Goal: Transaction & Acquisition: Purchase product/service

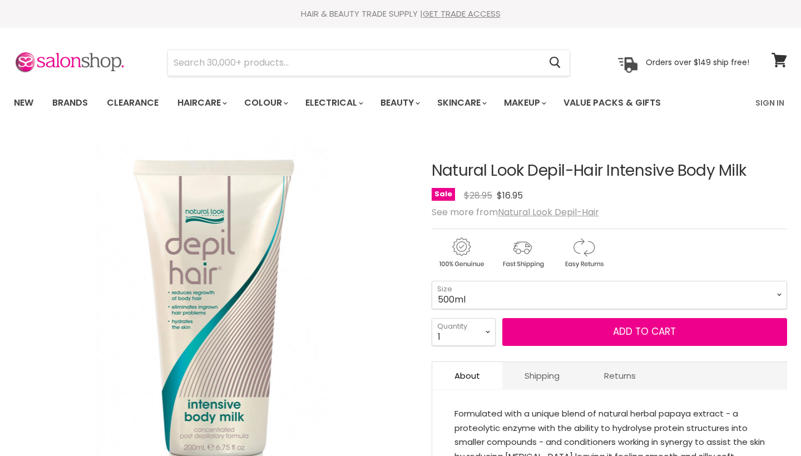
select select "500ml"
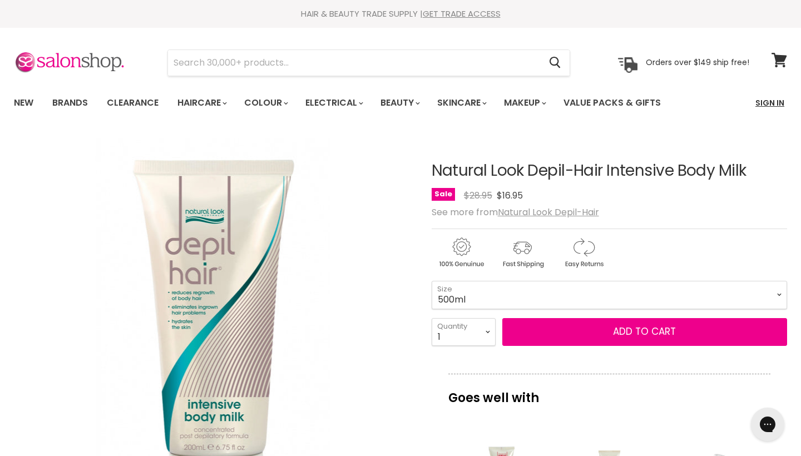
click at [764, 101] on link "Sign In" at bounding box center [770, 102] width 42 height 23
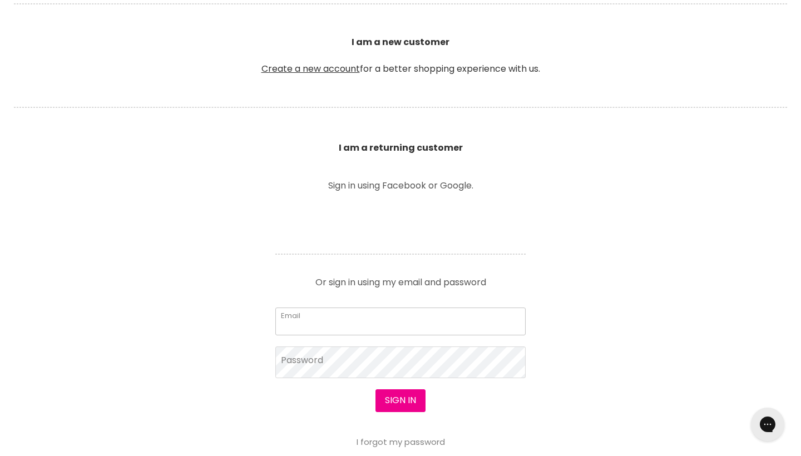
type input "rosesloosh@gmail.com"
click at [388, 399] on button "Sign in" at bounding box center [401, 401] width 50 height 22
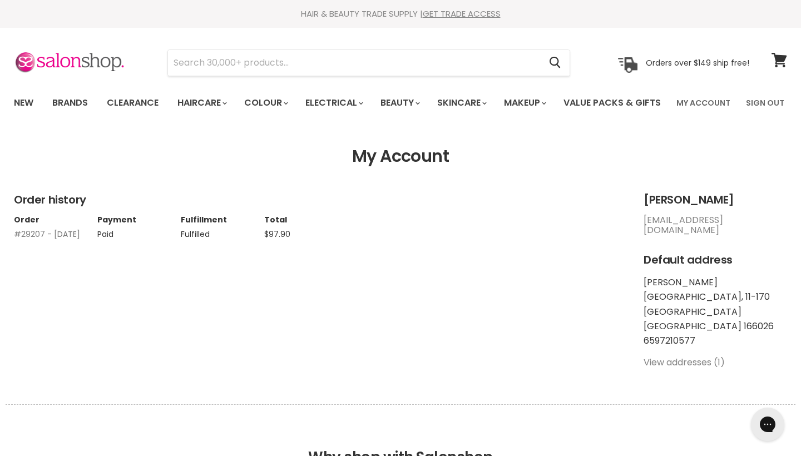
click at [23, 240] on link "#29207 - 13 Jan, 2022" at bounding box center [47, 234] width 66 height 11
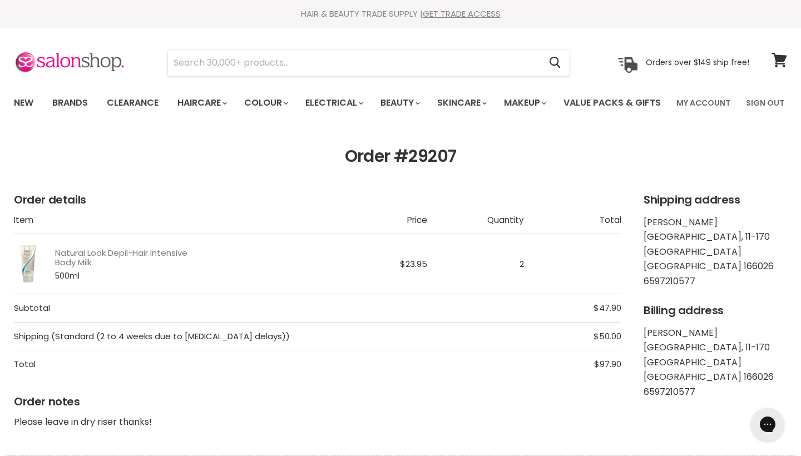
click at [86, 268] on link "Natural Look Depil-Hair Intensive Body Milk" at bounding box center [126, 257] width 143 height 19
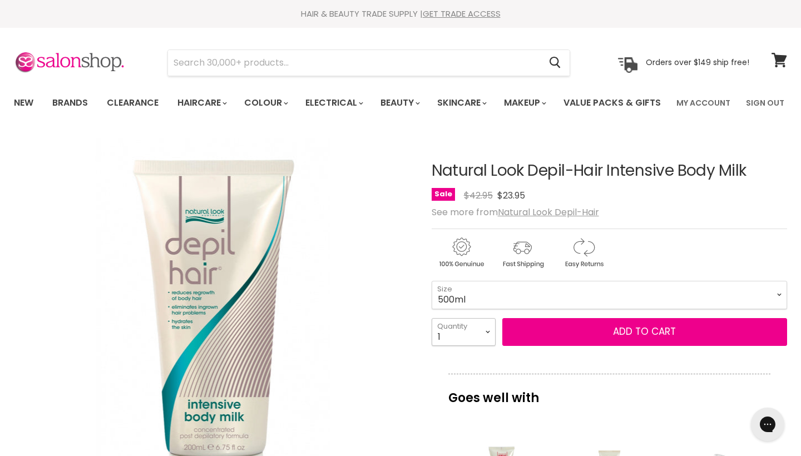
select select "2"
type input "2"
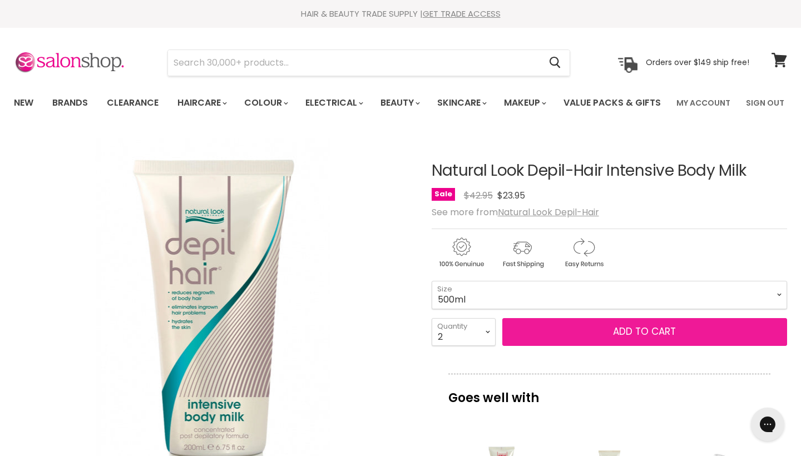
click at [560, 346] on button "Add to cart" at bounding box center [645, 332] width 285 height 28
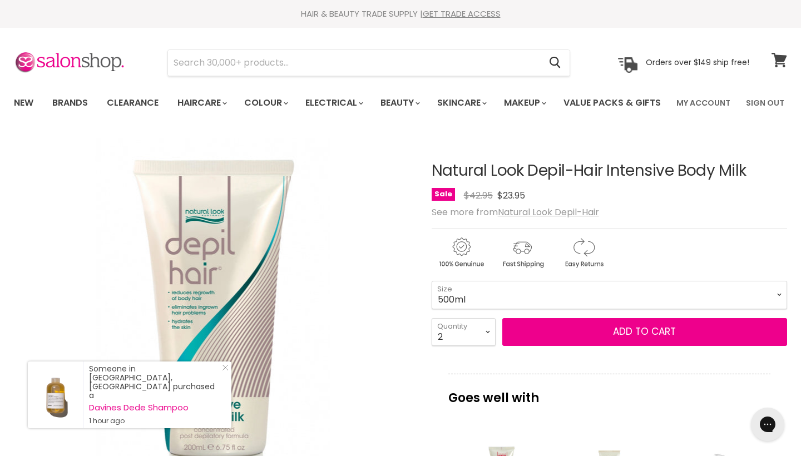
click at [779, 55] on icon at bounding box center [779, 60] width 15 height 14
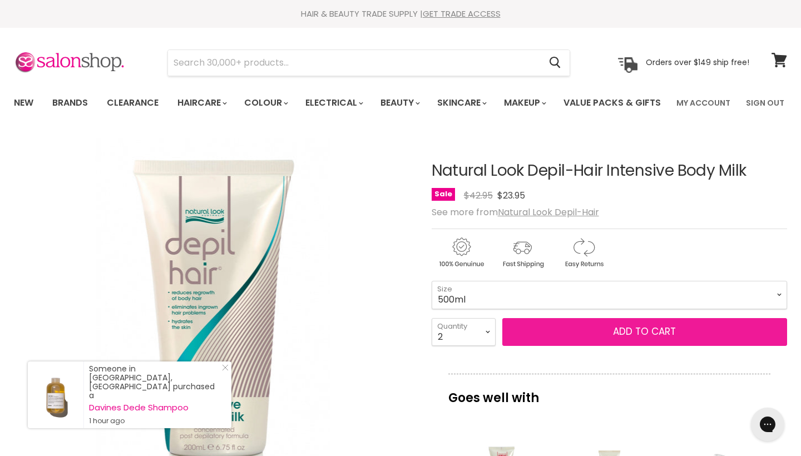
click at [521, 346] on button "Add to cart" at bounding box center [645, 332] width 285 height 28
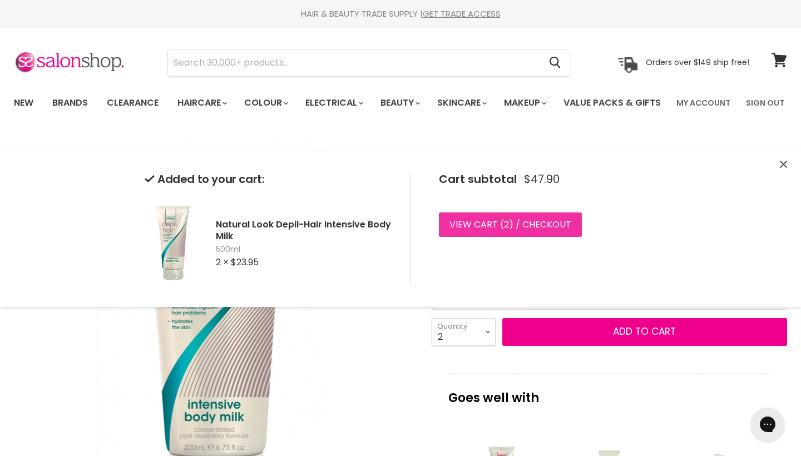
click at [498, 220] on link "View cart ( 2 ) / Checkout" at bounding box center [510, 225] width 143 height 24
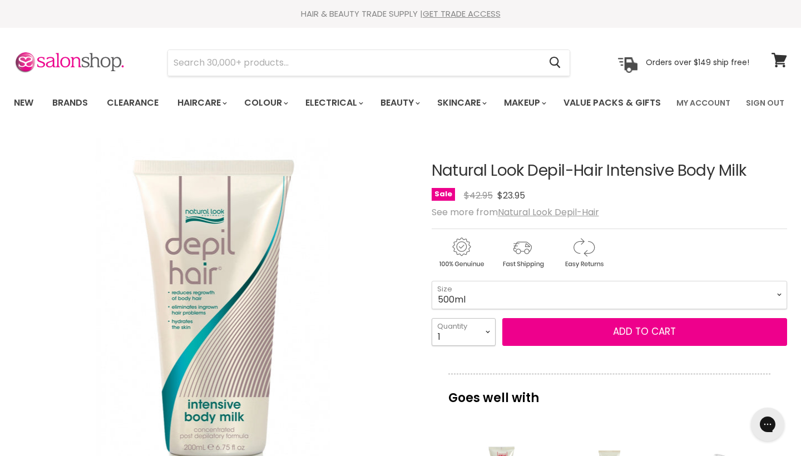
select select "4"
type input "4"
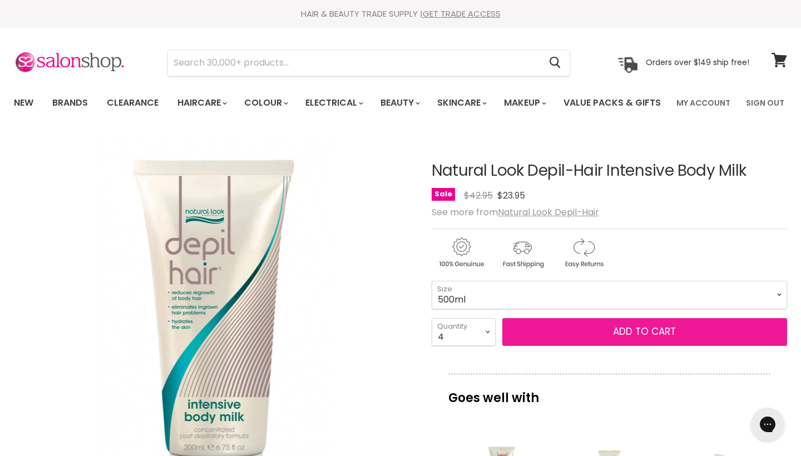
click at [552, 346] on button "Add to cart" at bounding box center [645, 332] width 285 height 28
click at [532, 346] on button "Add to cart" at bounding box center [645, 332] width 285 height 28
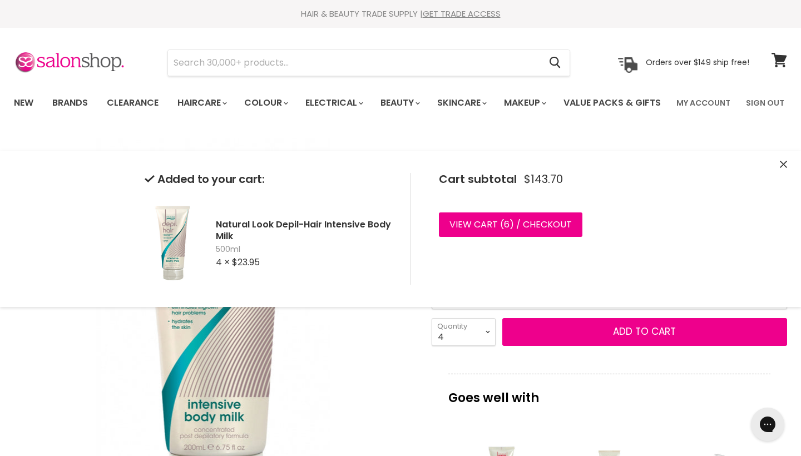
click at [510, 238] on footer "View cart ( 6 ) / Checkout Checkout" at bounding box center [546, 227] width 222 height 29
click at [514, 229] on link "View cart ( 6 ) / Checkout" at bounding box center [511, 225] width 144 height 24
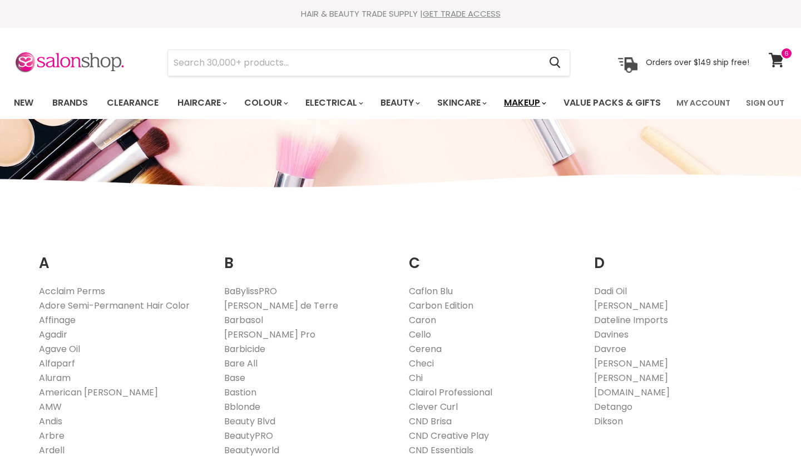
click at [531, 104] on link "Makeup" at bounding box center [524, 102] width 57 height 23
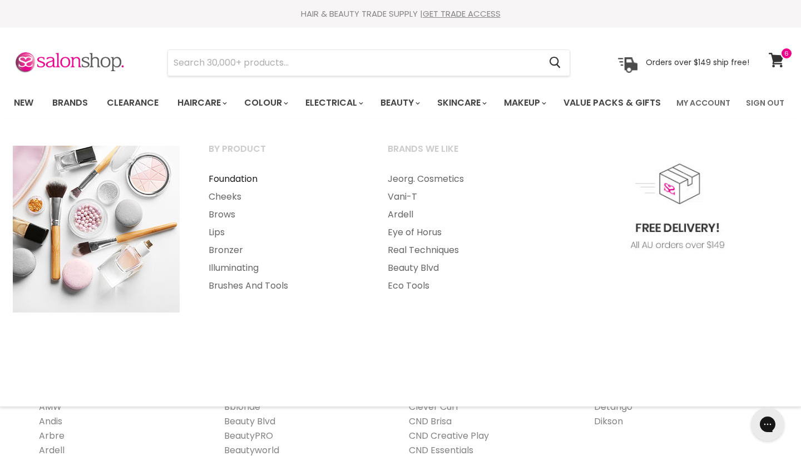
click at [247, 188] on link "Foundation" at bounding box center [283, 179] width 177 height 18
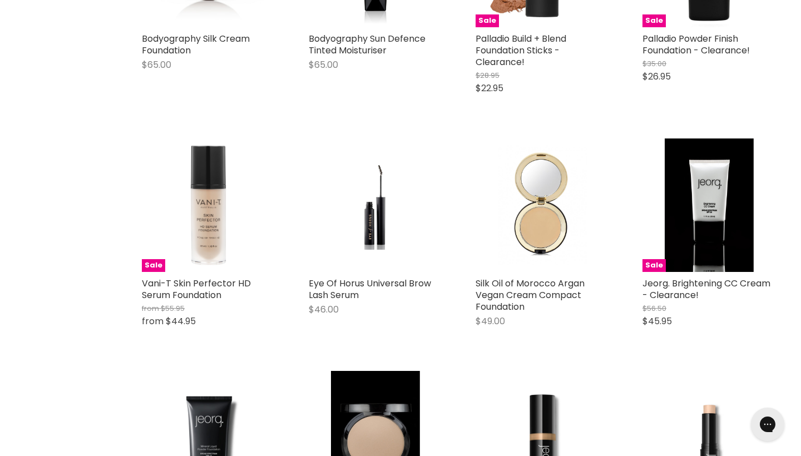
scroll to position [1069, 0]
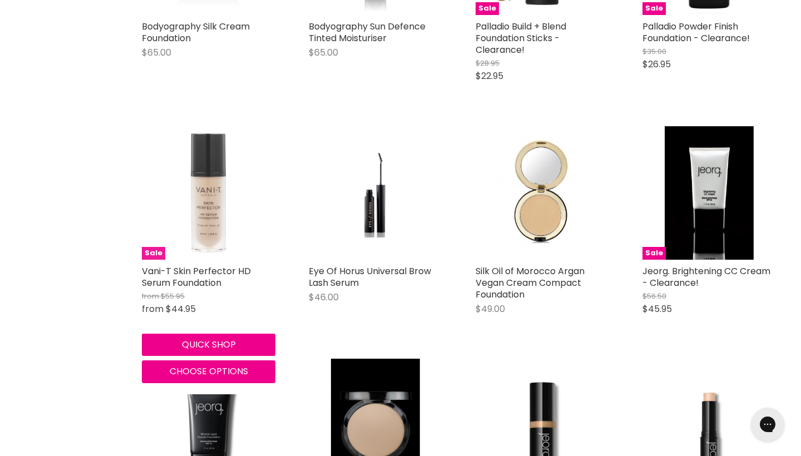
click at [195, 243] on img "Main content" at bounding box center [208, 193] width 69 height 134
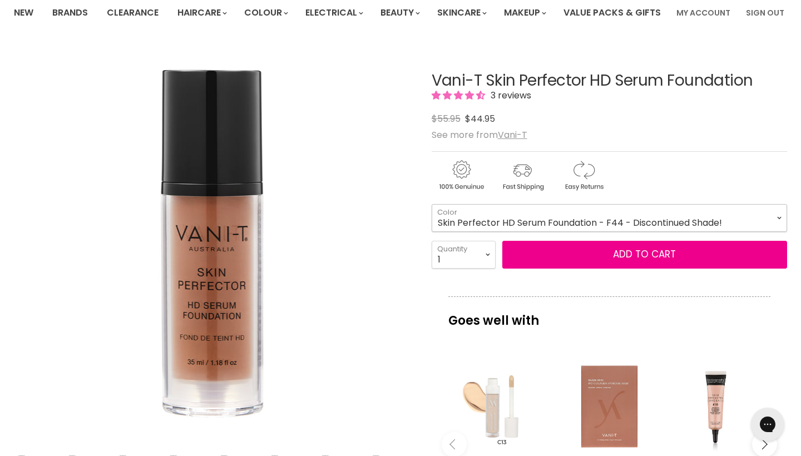
scroll to position [93, 0]
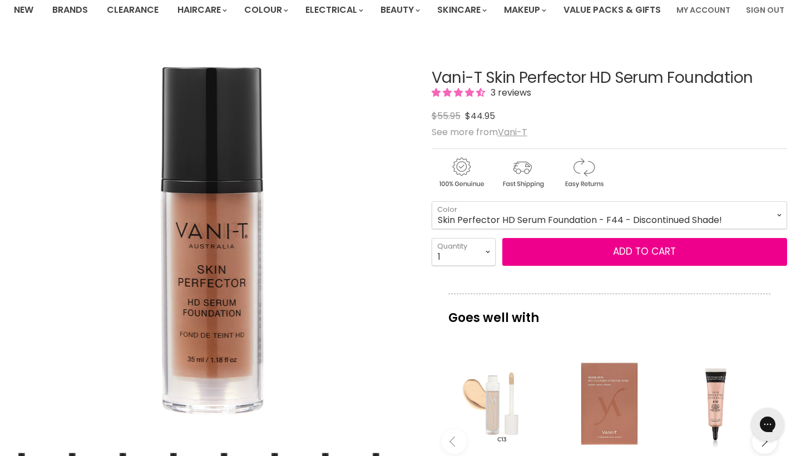
drag, startPoint x: 429, startPoint y: 107, endPoint x: 767, endPoint y: 107, distance: 338.9
click at [769, 107] on article "Main content" at bounding box center [401, 404] width 774 height 724
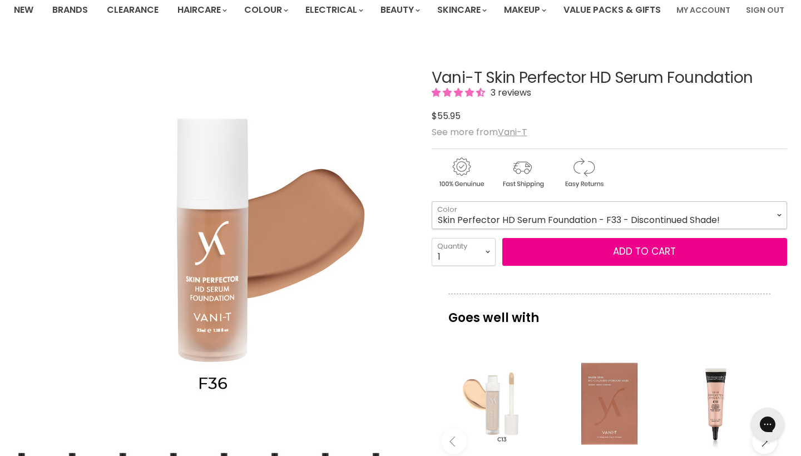
select select "Skin Perfector HD Serum Foundation - F33 - Discontinued Shade!"
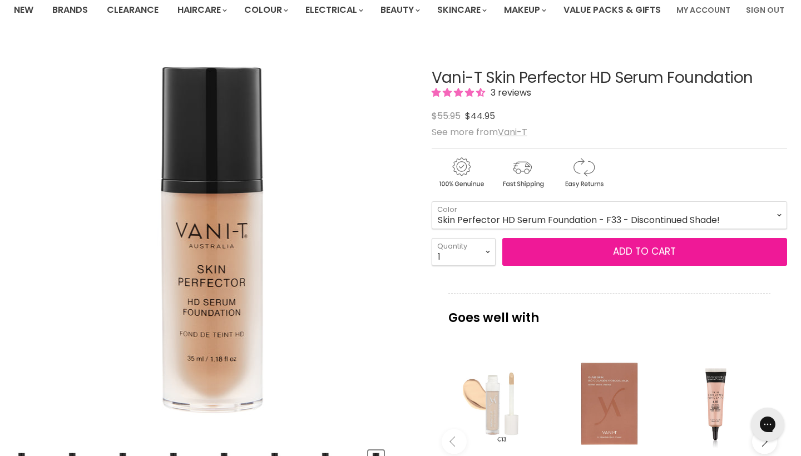
click at [606, 266] on button "Add to cart" at bounding box center [645, 252] width 285 height 28
click at [535, 266] on button "Add to cart" at bounding box center [645, 252] width 285 height 28
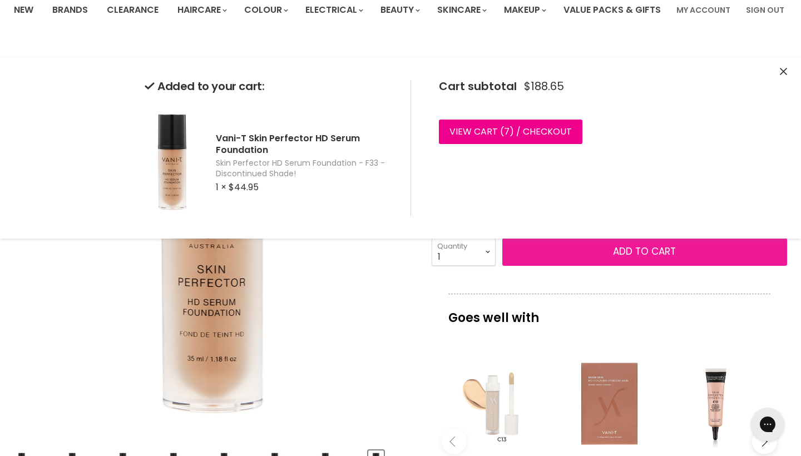
click at [534, 266] on button "Add to cart" at bounding box center [645, 252] width 285 height 28
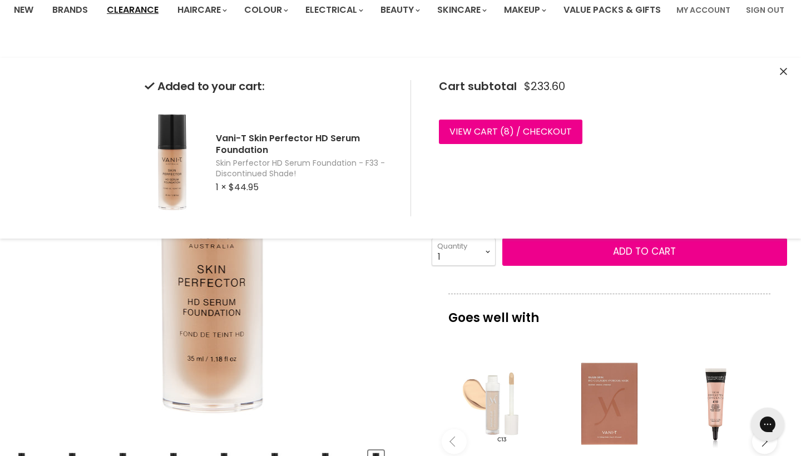
click at [150, 6] on link "Clearance" at bounding box center [133, 9] width 68 height 23
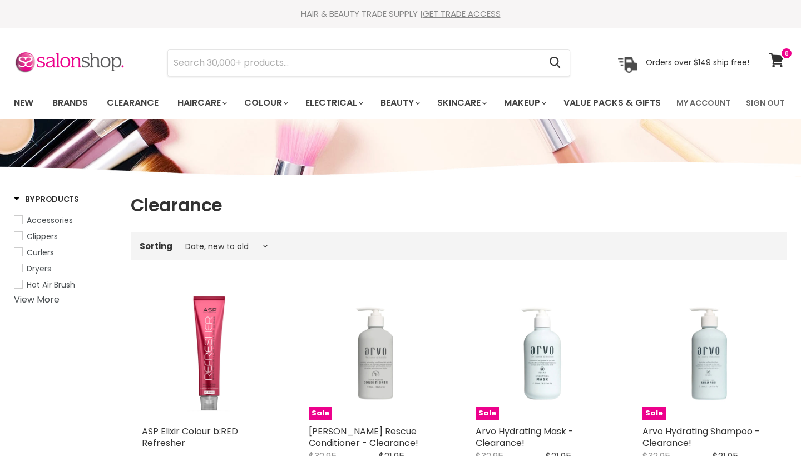
select select "created-descending"
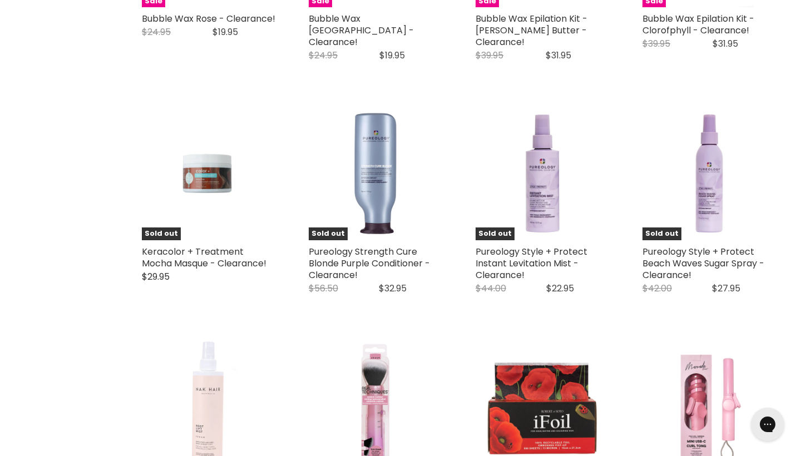
scroll to position [2324, 0]
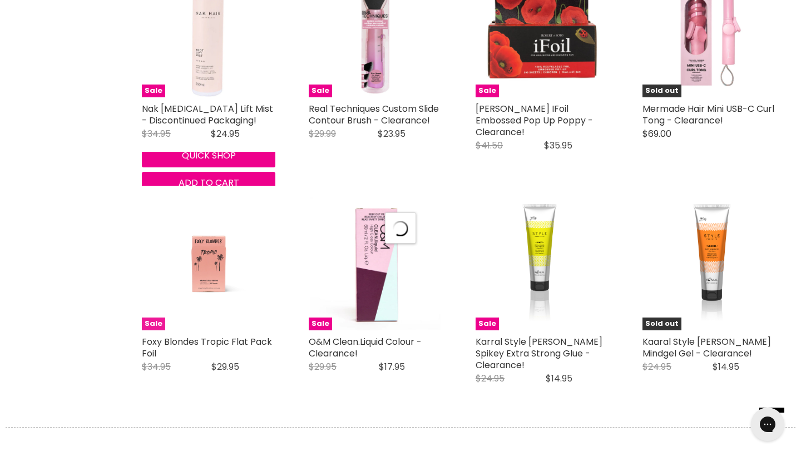
select select "created-descending"
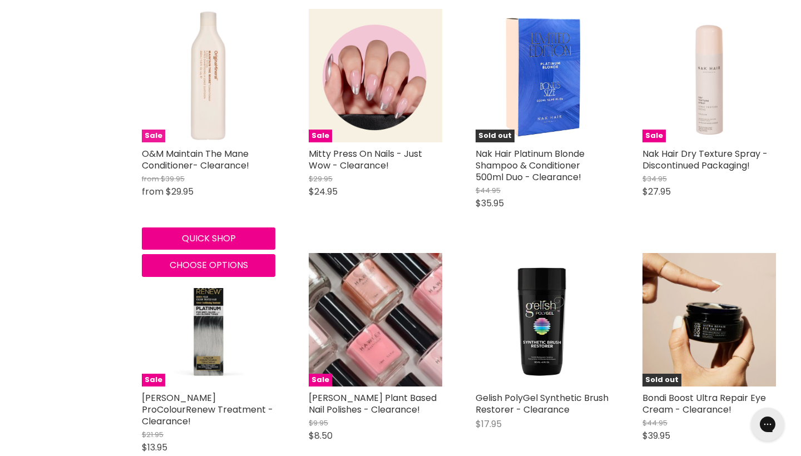
scroll to position [4295, 0]
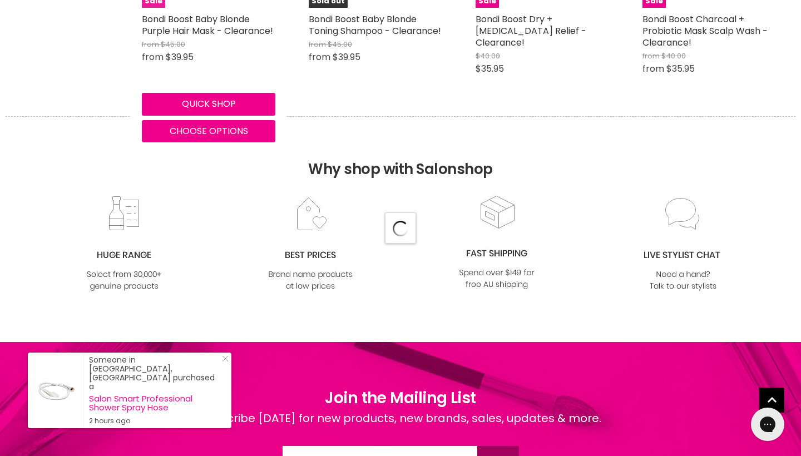
select select "created-descending"
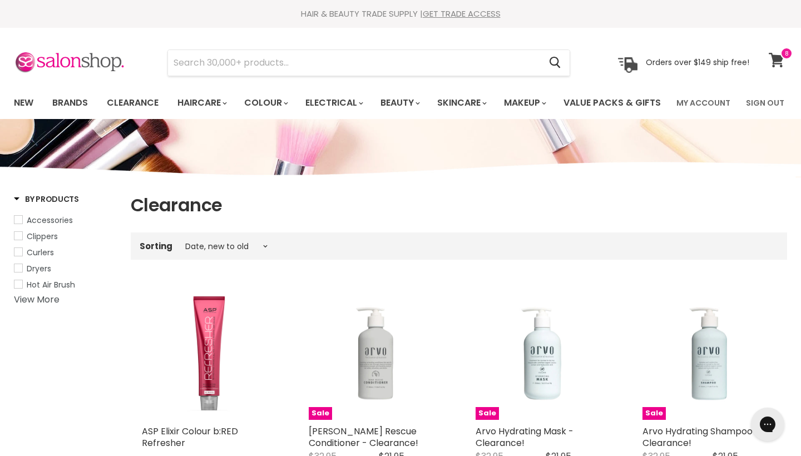
click at [776, 60] on icon at bounding box center [776, 60] width 15 height 14
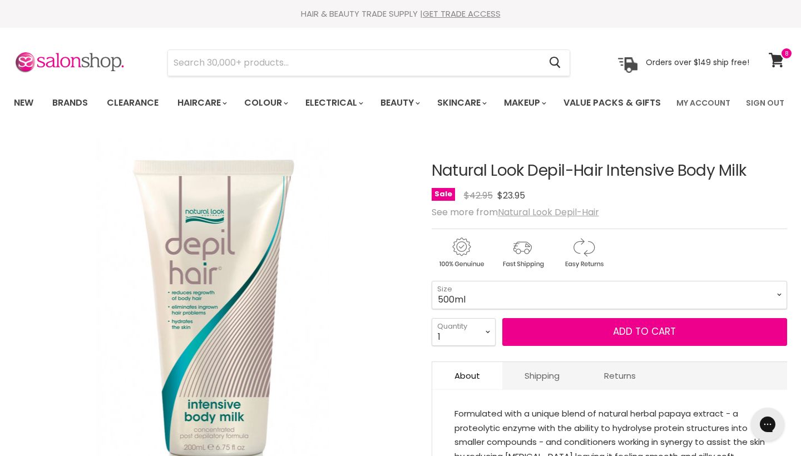
click at [543, 219] on u "Natural Look Depil-Hair" at bounding box center [548, 212] width 101 height 13
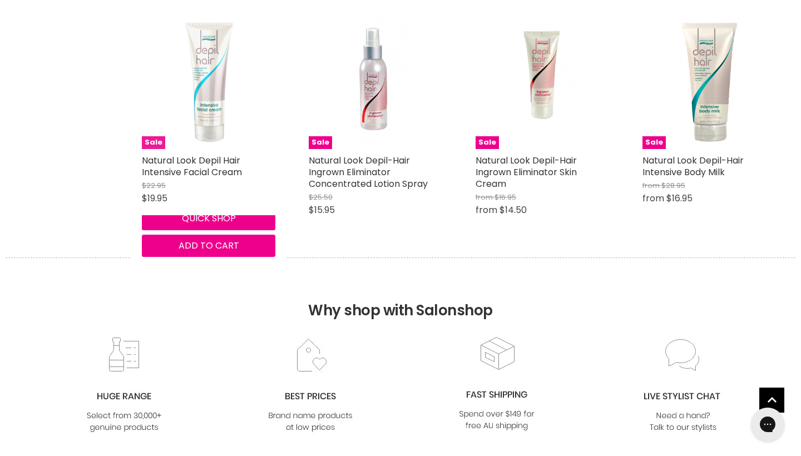
click at [211, 110] on img "Main content" at bounding box center [209, 83] width 134 height 134
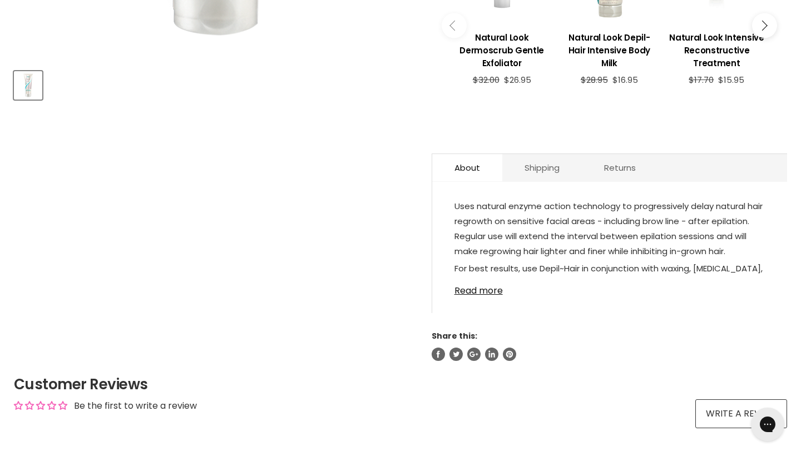
scroll to position [474, 0]
click at [481, 295] on link "Read more" at bounding box center [610, 286] width 311 height 17
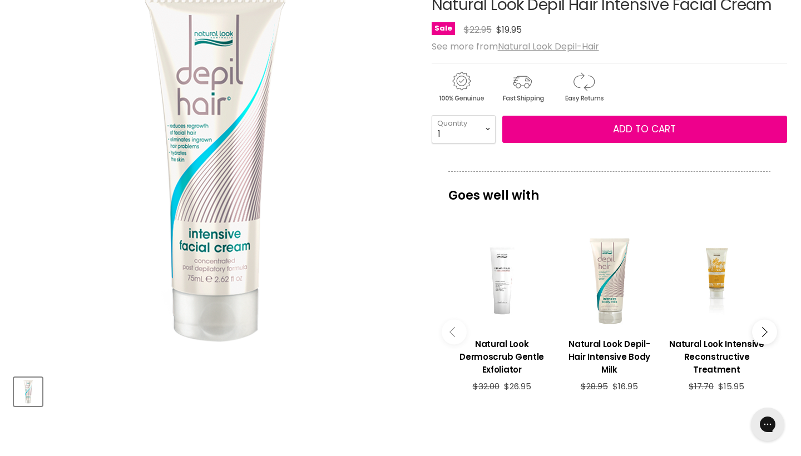
scroll to position [47, 0]
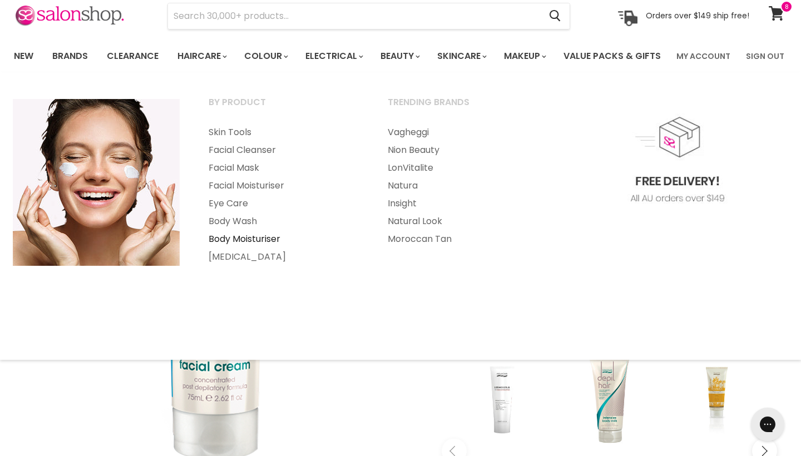
click at [247, 248] on link "Body Moisturiser" at bounding box center [283, 239] width 177 height 18
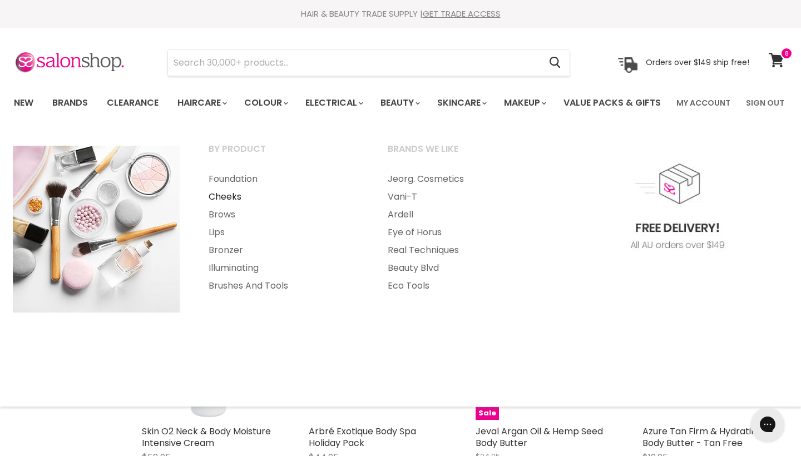
click at [227, 206] on link "Cheeks" at bounding box center [283, 197] width 177 height 18
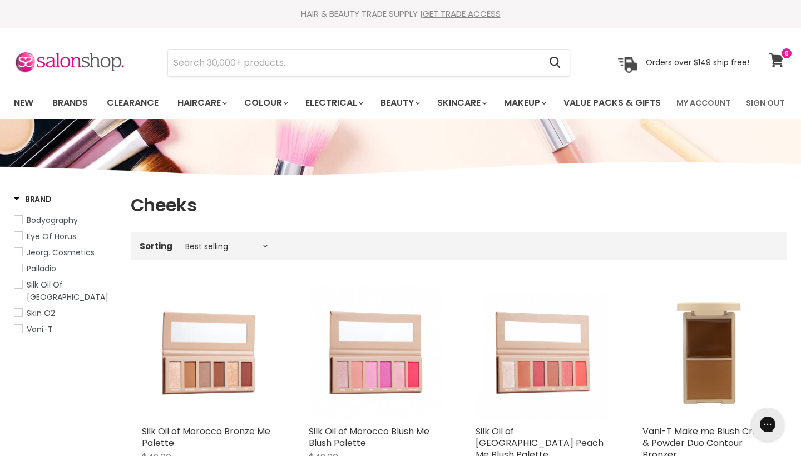
click at [772, 62] on icon at bounding box center [777, 60] width 16 height 14
